Goal: Information Seeking & Learning: Check status

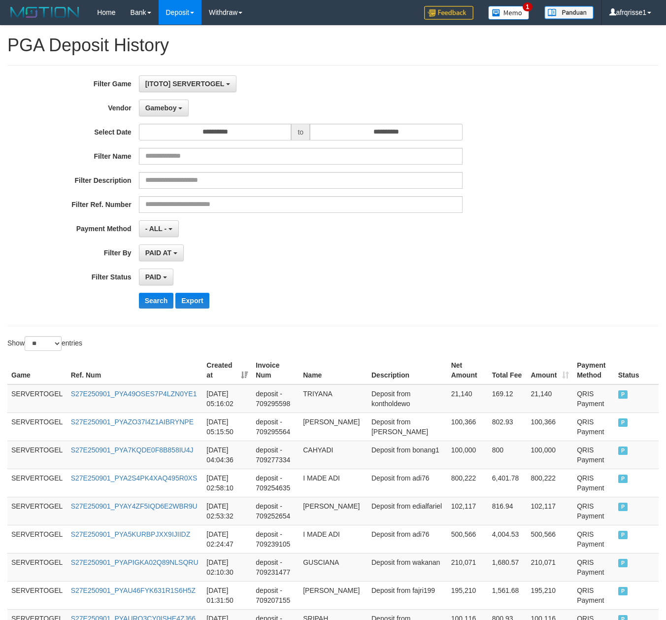
select select "**********"
select select "*"
select select "**"
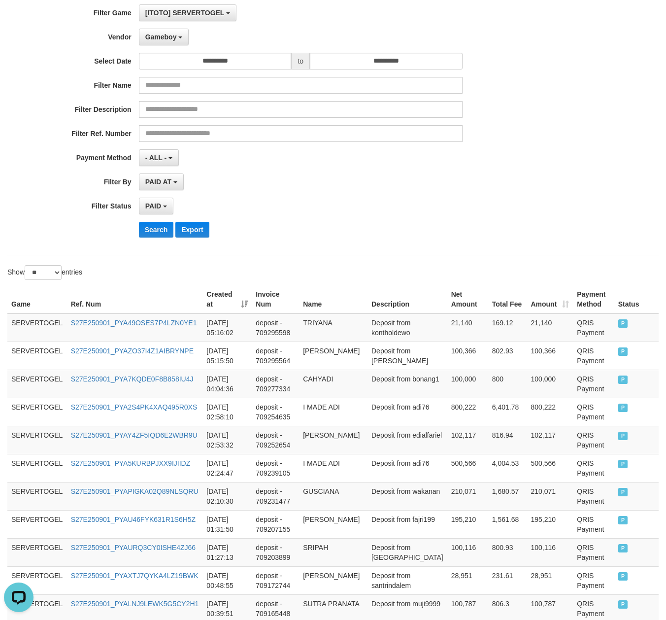
scroll to position [8, 0]
click at [146, 221] on div "**********" at bounding box center [277, 124] width 555 height 240
click at [146, 233] on button "Search" at bounding box center [156, 230] width 35 height 16
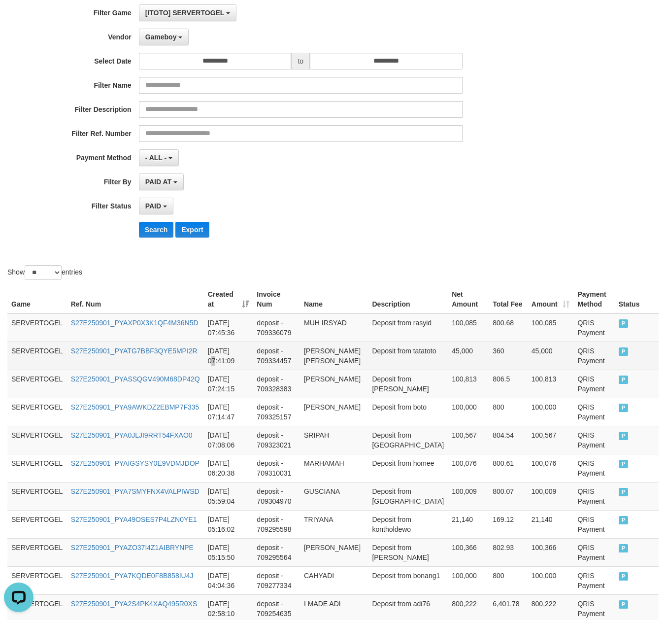
click at [240, 351] on td "[DATE] 07:41:09" at bounding box center [228, 356] width 49 height 28
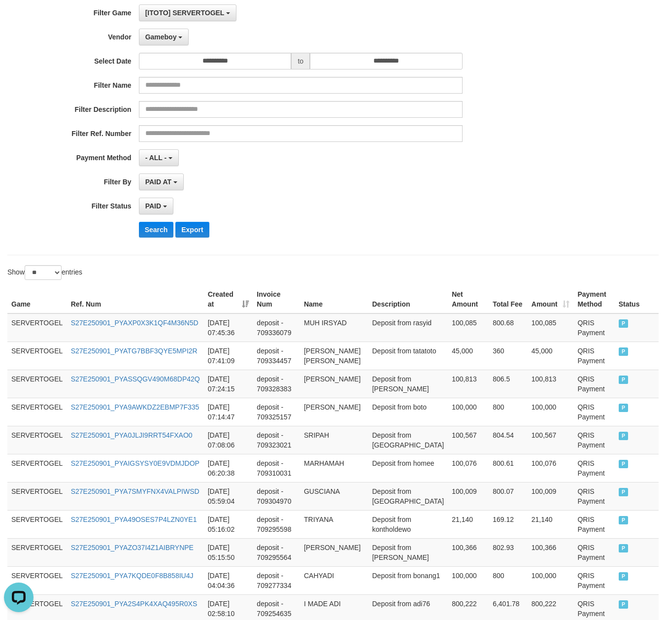
click at [170, 241] on div "**********" at bounding box center [277, 124] width 555 height 240
click at [168, 228] on button "Search" at bounding box center [156, 230] width 35 height 16
click at [446, 254] on div "**********" at bounding box center [332, 124] width 651 height 261
click at [401, 394] on td "Deposit from [PERSON_NAME]" at bounding box center [408, 384] width 80 height 28
click at [314, 379] on td "[PERSON_NAME]" at bounding box center [334, 384] width 69 height 28
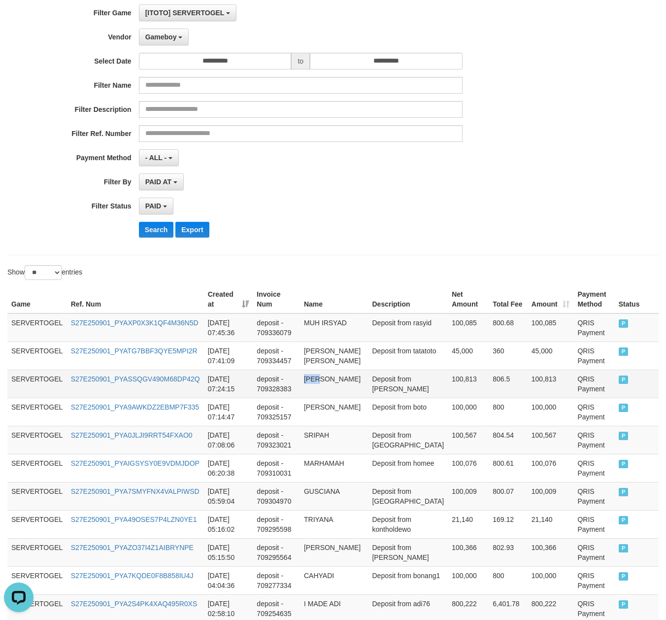
copy td "EKO"
click at [314, 379] on td "[PERSON_NAME]" at bounding box center [334, 384] width 69 height 28
click at [312, 391] on td "[PERSON_NAME]" at bounding box center [334, 384] width 69 height 28
copy td "PREHANTONO"
copy td "[PERSON_NAME]"
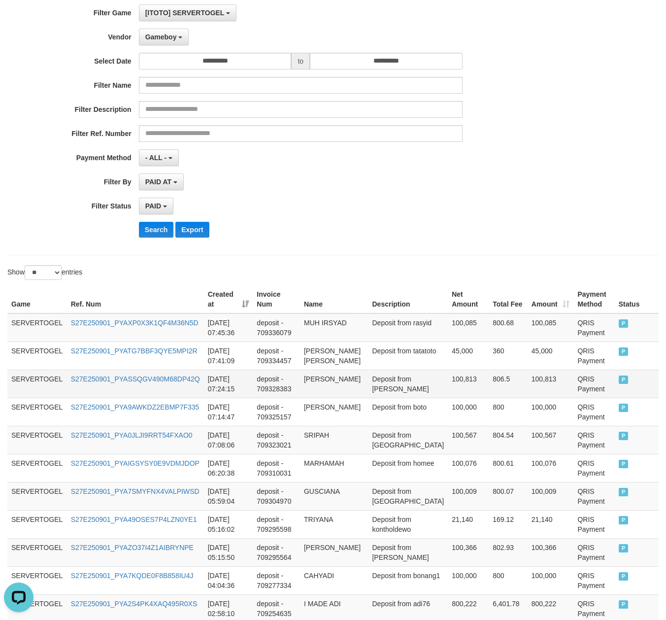
drag, startPoint x: 312, startPoint y: 391, endPoint x: 312, endPoint y: 382, distance: 8.4
click at [312, 382] on td "[PERSON_NAME]" at bounding box center [334, 384] width 69 height 28
click at [414, 386] on td "Deposit from [PERSON_NAME]" at bounding box center [408, 384] width 80 height 28
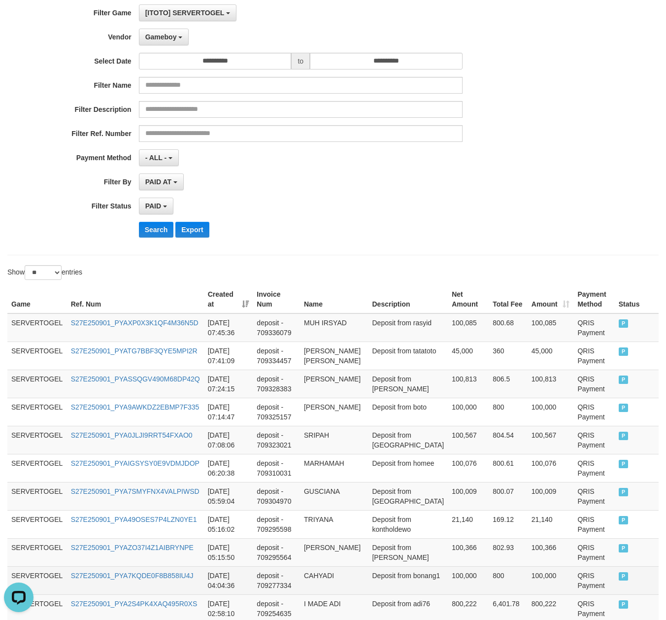
click at [311, 573] on td "CAHYADI" at bounding box center [334, 580] width 69 height 28
copy td "CAHYADI"
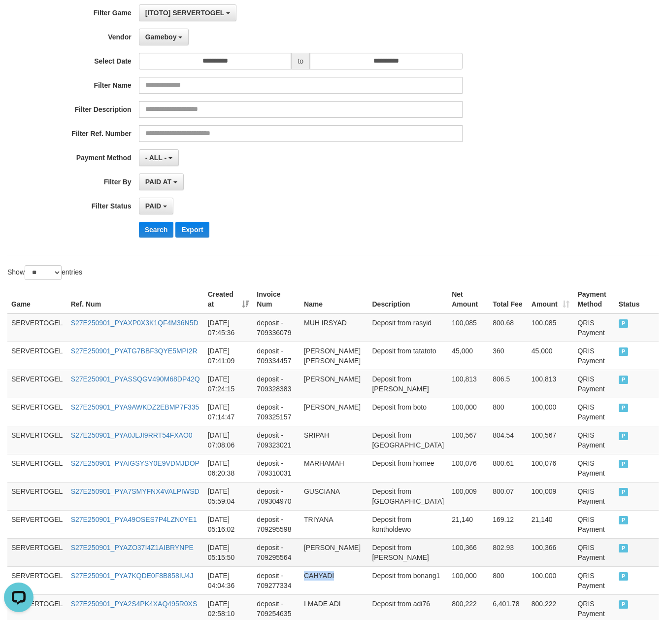
drag, startPoint x: 311, startPoint y: 573, endPoint x: 146, endPoint y: 560, distance: 166.0
click at [311, 573] on td "CAHYADI" at bounding box center [334, 580] width 69 height 28
click at [404, 452] on td "Deposit from [GEOGRAPHIC_DATA]" at bounding box center [408, 440] width 80 height 28
click at [320, 381] on td "[PERSON_NAME]" at bounding box center [334, 384] width 69 height 28
copy td "EKO"
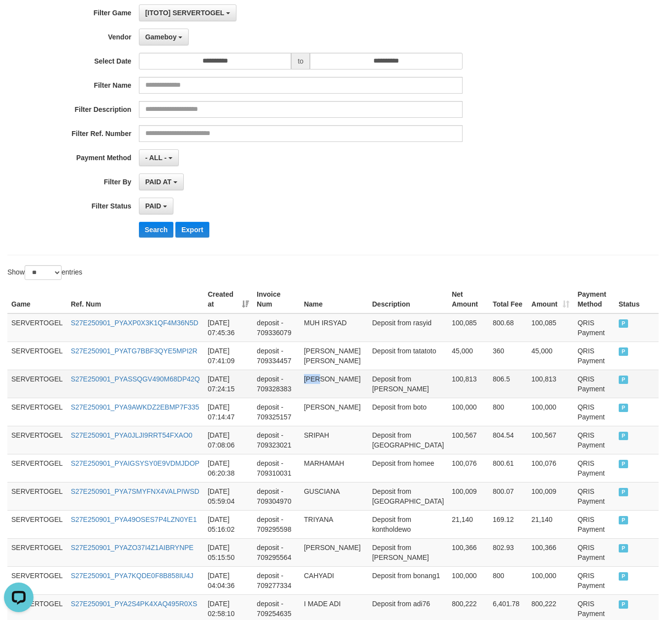
copy td "[PERSON_NAME]"
drag, startPoint x: 320, startPoint y: 381, endPoint x: 347, endPoint y: 393, distance: 29.3
click at [347, 393] on td "[PERSON_NAME]" at bounding box center [334, 384] width 69 height 28
drag, startPoint x: 489, startPoint y: 397, endPoint x: 475, endPoint y: 394, distance: 14.1
click at [489, 397] on td "806.5" at bounding box center [508, 384] width 39 height 28
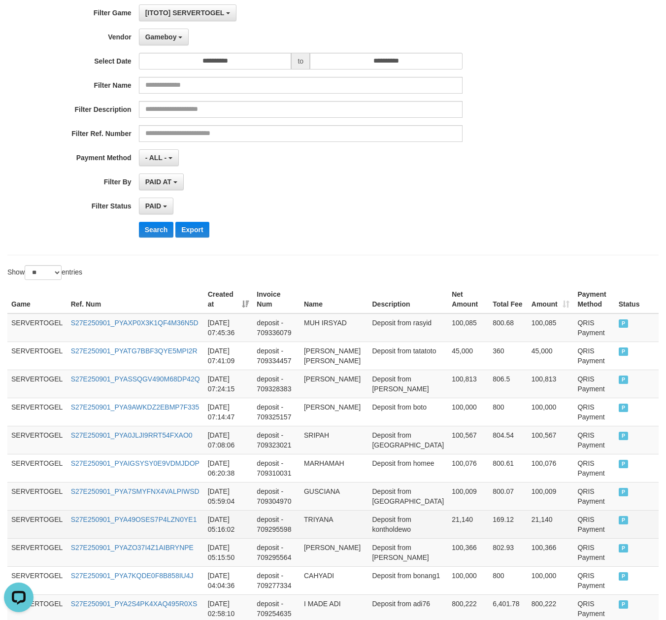
click at [329, 522] on td "TRIYANA" at bounding box center [334, 524] width 69 height 28
copy td "TRIYANA"
click at [328, 521] on td "TRIYANA" at bounding box center [334, 524] width 69 height 28
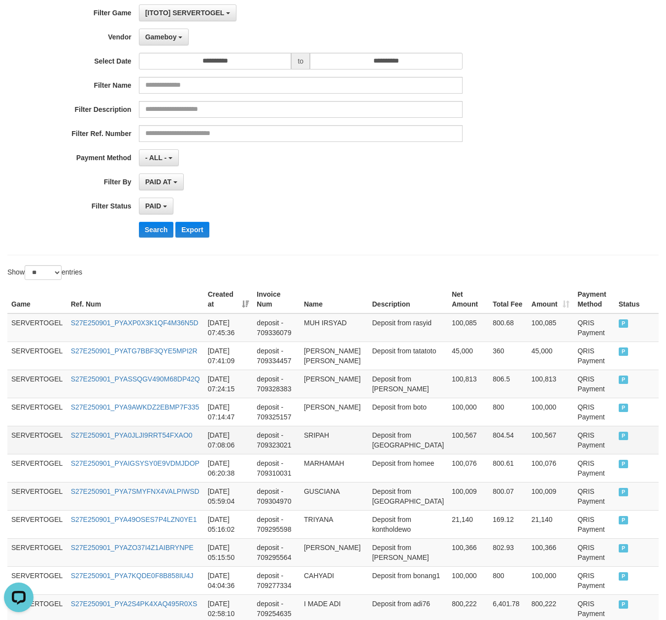
click at [340, 438] on td "SRIPAH" at bounding box center [334, 440] width 69 height 28
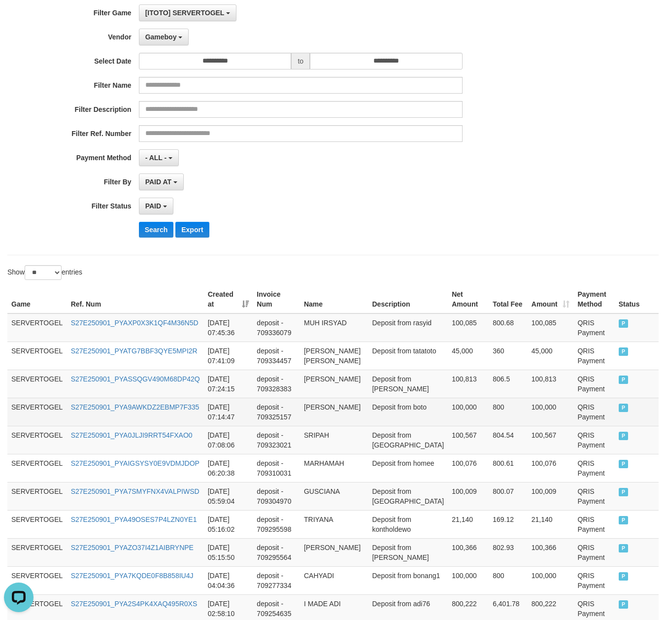
click at [411, 404] on td "Deposit from boto" at bounding box center [408, 412] width 80 height 28
click at [469, 415] on td "100,000" at bounding box center [468, 412] width 41 height 28
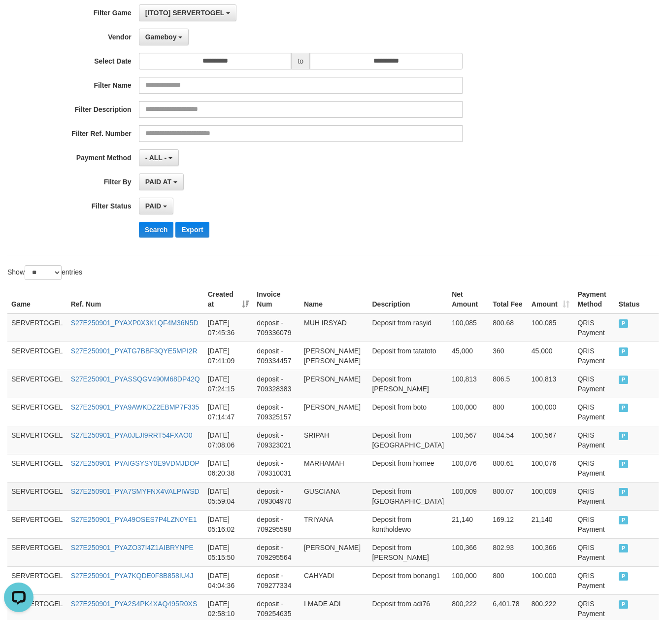
click at [328, 504] on td "GUSCIANA" at bounding box center [334, 496] width 69 height 28
copy td "GUSCIANA"
click at [328, 504] on td "GUSCIANA" at bounding box center [334, 496] width 69 height 28
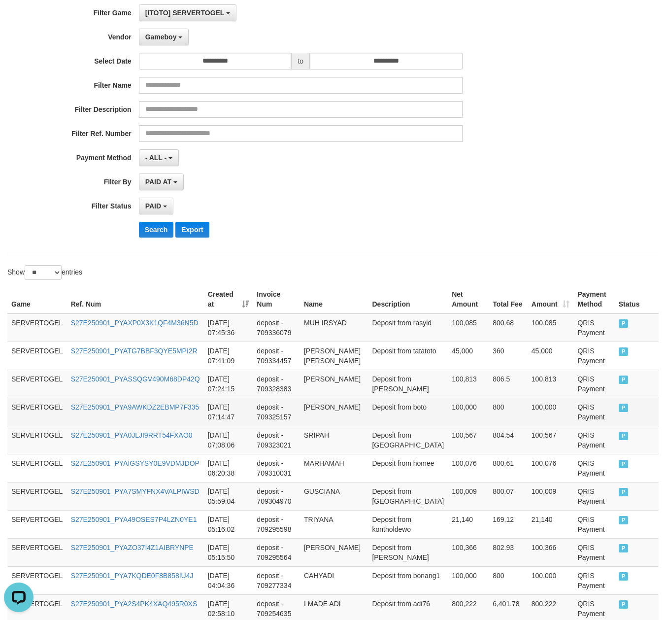
click at [489, 422] on tr "SERVERTOGEL S27E250901_PYA9AWKDZ2EBMP7F335 [DATE] 07:14:47 deposit - 709325157 …" at bounding box center [332, 412] width 651 height 28
click at [359, 420] on td "[PERSON_NAME]" at bounding box center [334, 412] width 69 height 28
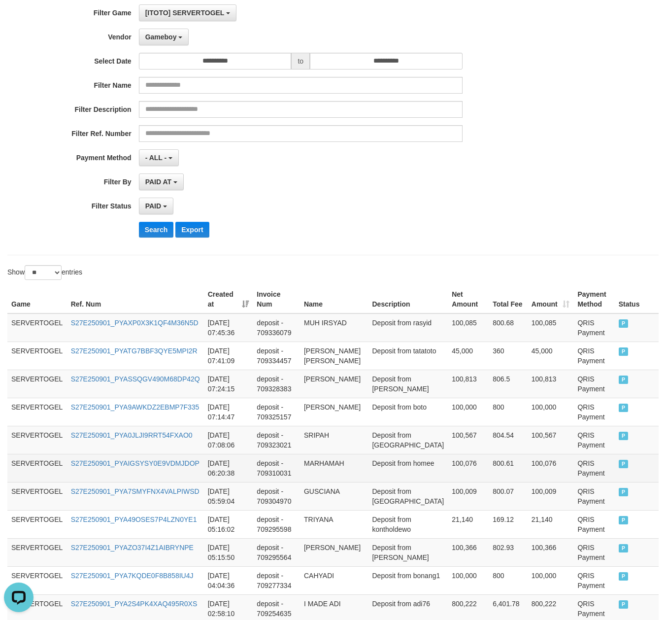
click at [318, 471] on td "MARHAMAH" at bounding box center [334, 468] width 69 height 28
copy td "MARHAMAH"
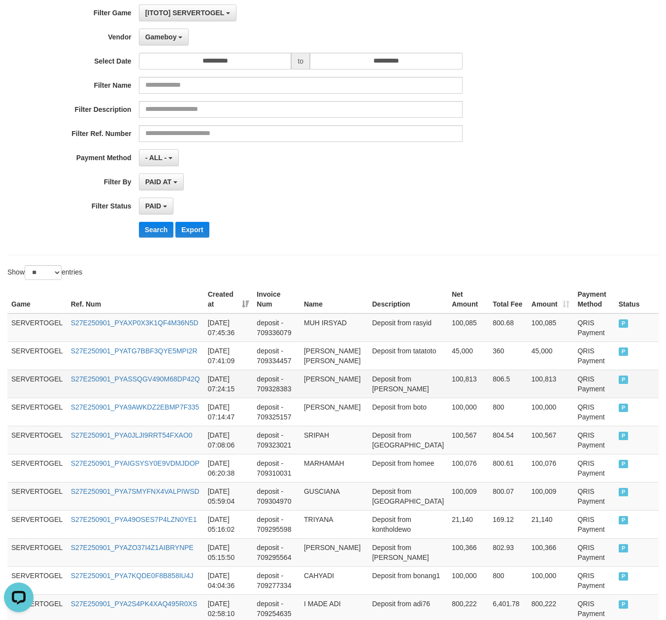
click at [272, 375] on td "deposit - 709328383" at bounding box center [276, 384] width 47 height 28
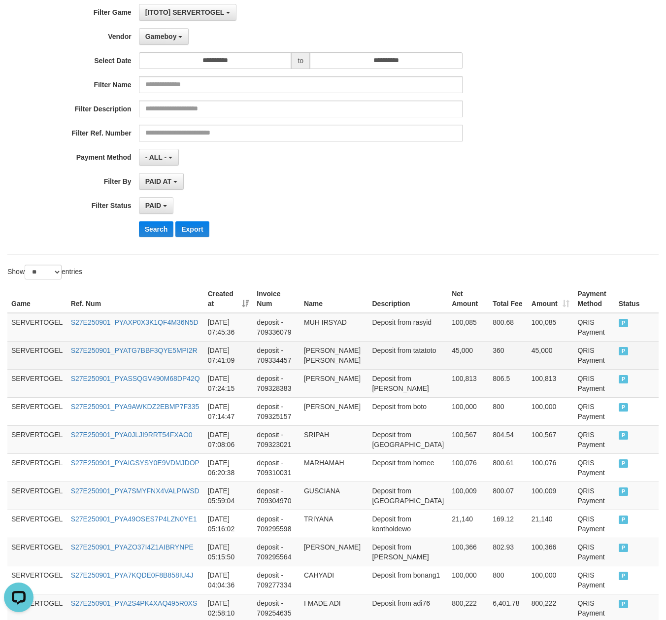
scroll to position [410, 0]
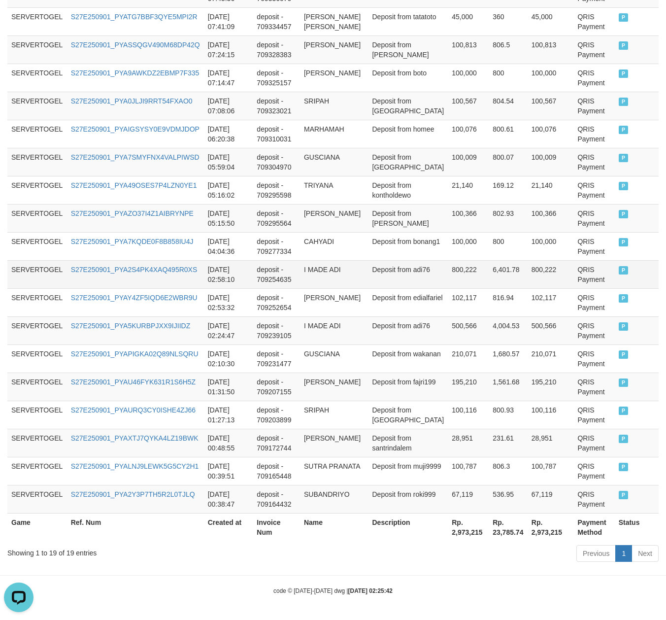
click at [344, 268] on td "I MADE ADI" at bounding box center [334, 274] width 69 height 28
copy td "ADI"
drag, startPoint x: 344, startPoint y: 268, endPoint x: 297, endPoint y: 274, distance: 47.7
click at [308, 271] on td "I MADE ADI" at bounding box center [334, 274] width 69 height 28
click at [434, 280] on td "Deposit from adi76" at bounding box center [408, 274] width 80 height 28
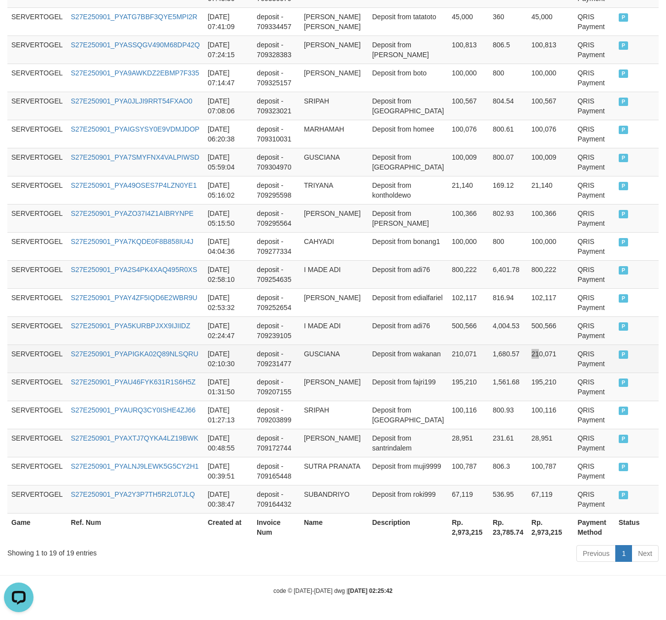
drag, startPoint x: 526, startPoint y: 361, endPoint x: 523, endPoint y: 350, distance: 11.2
click at [528, 354] on td "210,071" at bounding box center [551, 358] width 46 height 28
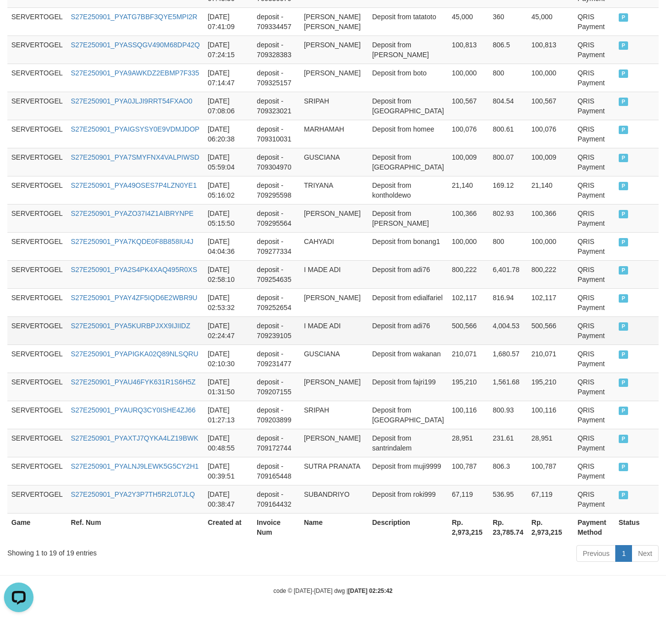
click at [259, 330] on td "deposit - 709239105" at bounding box center [276, 330] width 47 height 28
drag, startPoint x: 393, startPoint y: 268, endPoint x: 397, endPoint y: 264, distance: 5.6
click at [399, 264] on td "Deposit from adi76" at bounding box center [408, 274] width 80 height 28
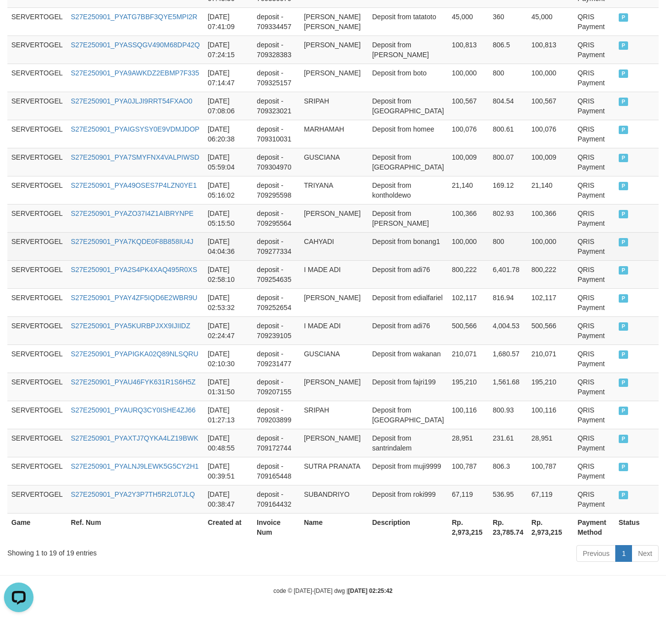
scroll to position [0, 0]
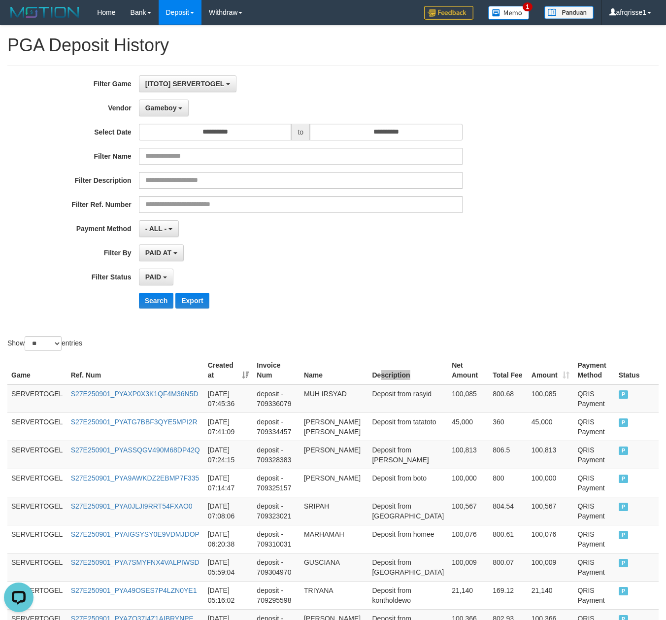
click at [417, 375] on th "Description" at bounding box center [408, 370] width 80 height 28
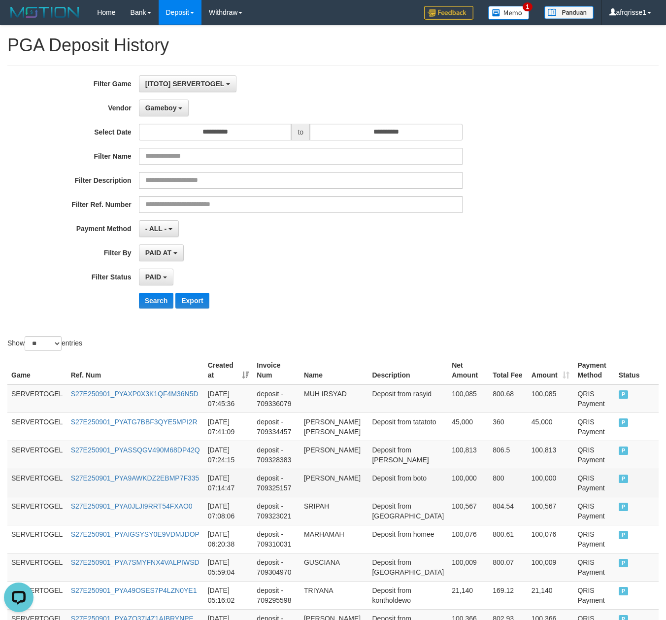
click at [342, 475] on td "[PERSON_NAME]" at bounding box center [334, 483] width 69 height 28
drag, startPoint x: 342, startPoint y: 475, endPoint x: 334, endPoint y: 493, distance: 19.7
click at [334, 493] on td "[PERSON_NAME]" at bounding box center [334, 483] width 69 height 28
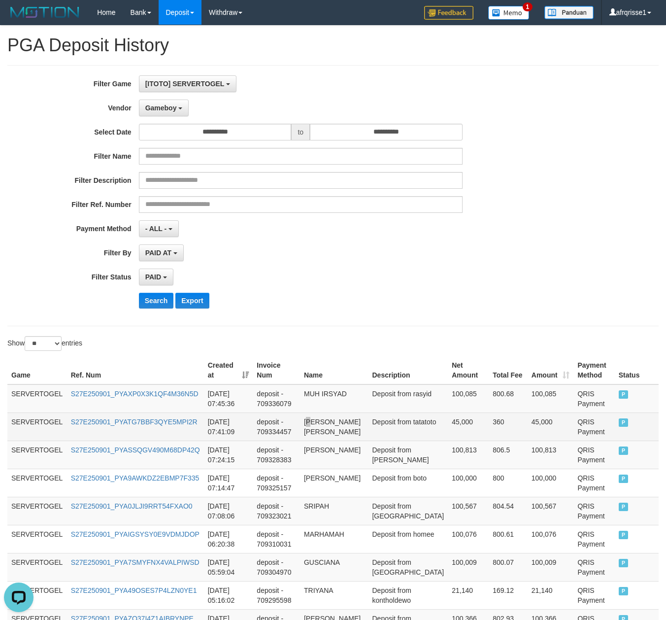
click at [323, 415] on td "[PERSON_NAME] [PERSON_NAME]" at bounding box center [334, 426] width 69 height 28
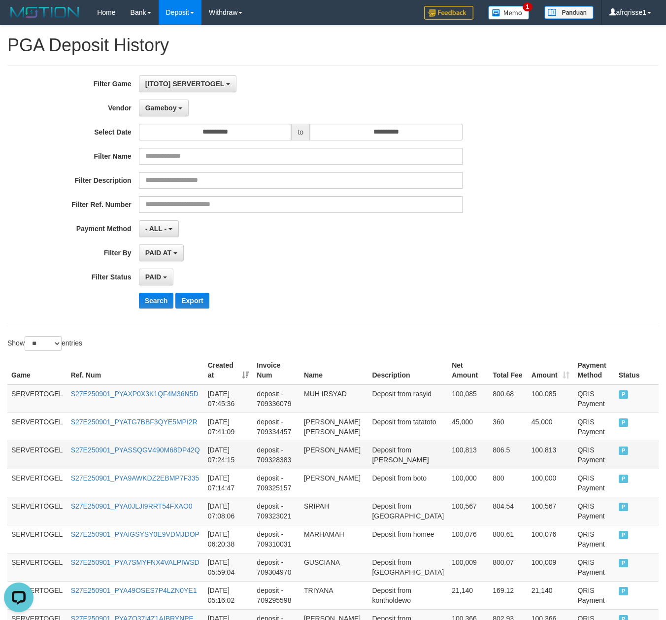
click at [316, 453] on td "[PERSON_NAME]" at bounding box center [334, 455] width 69 height 28
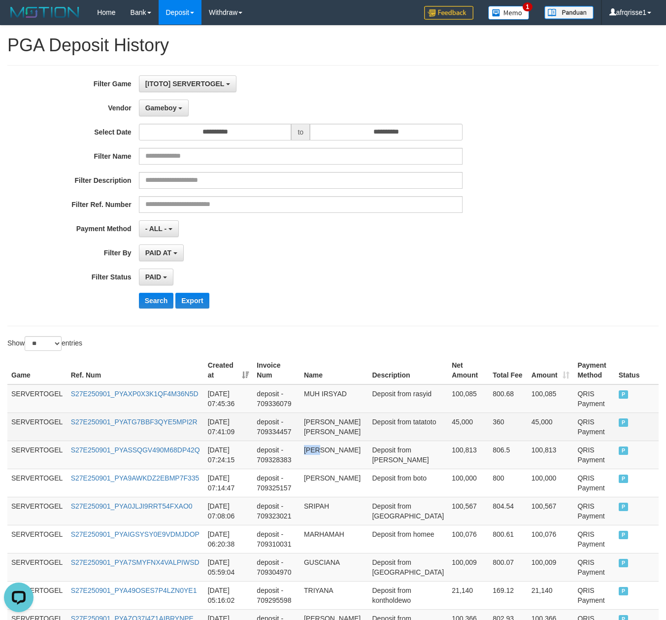
drag, startPoint x: 316, startPoint y: 453, endPoint x: 314, endPoint y: 436, distance: 17.4
click at [324, 424] on td "[PERSON_NAME] [PERSON_NAME]" at bounding box center [334, 426] width 69 height 28
drag, startPoint x: 324, startPoint y: 424, endPoint x: 23, endPoint y: 388, distance: 303.7
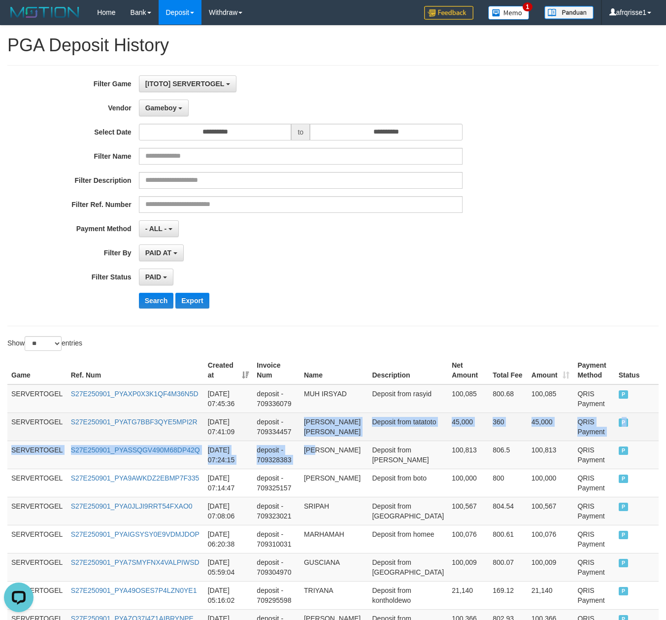
click at [324, 438] on td "[PERSON_NAME] [PERSON_NAME]" at bounding box center [334, 426] width 69 height 28
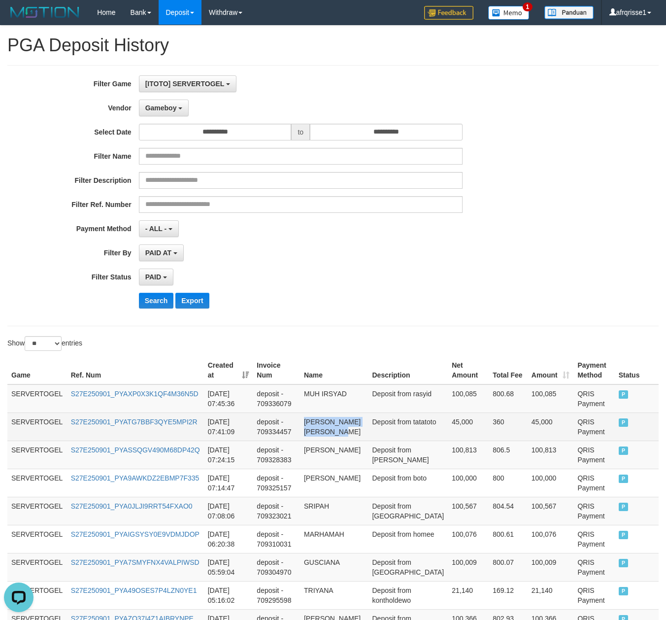
drag, startPoint x: 324, startPoint y: 438, endPoint x: 320, endPoint y: 424, distance: 14.0
click at [320, 424] on td "[PERSON_NAME] [PERSON_NAME]" at bounding box center [334, 426] width 69 height 28
click at [461, 427] on td "45,000" at bounding box center [468, 426] width 41 height 28
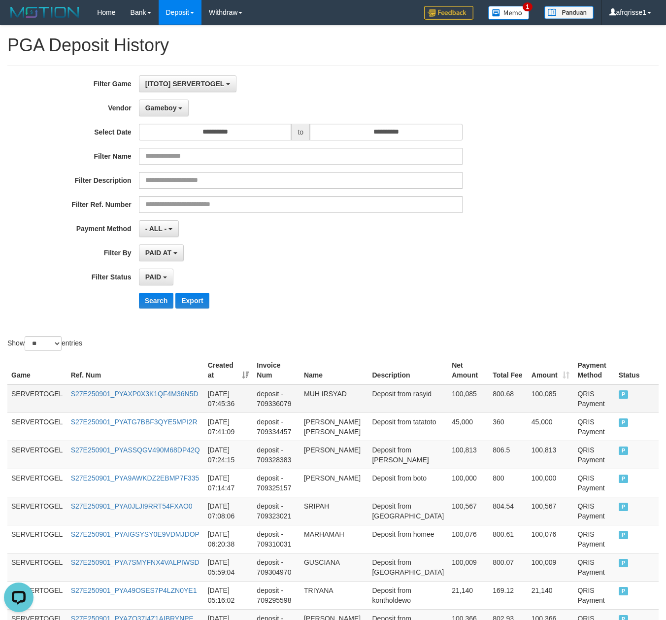
click at [346, 404] on td "MUH IRSYAD" at bounding box center [334, 398] width 69 height 29
drag, startPoint x: 346, startPoint y: 404, endPoint x: 318, endPoint y: 398, distance: 28.2
click at [318, 398] on td "MUH IRSYAD" at bounding box center [334, 398] width 69 height 29
click at [369, 450] on td "[PERSON_NAME]" at bounding box center [334, 455] width 69 height 28
